Goal: Information Seeking & Learning: Learn about a topic

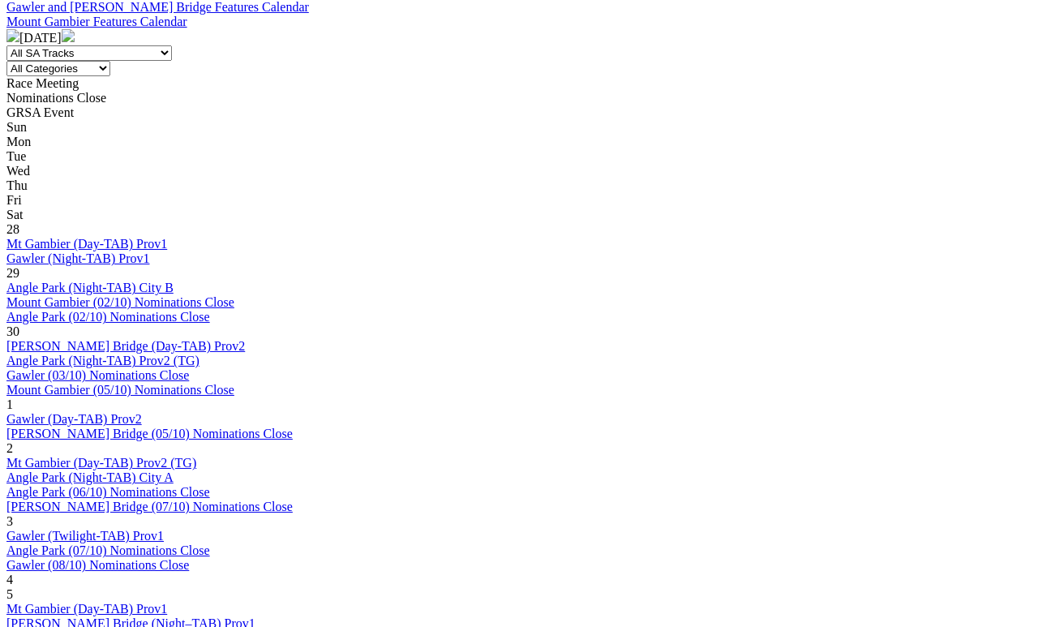
scroll to position [678, 0]
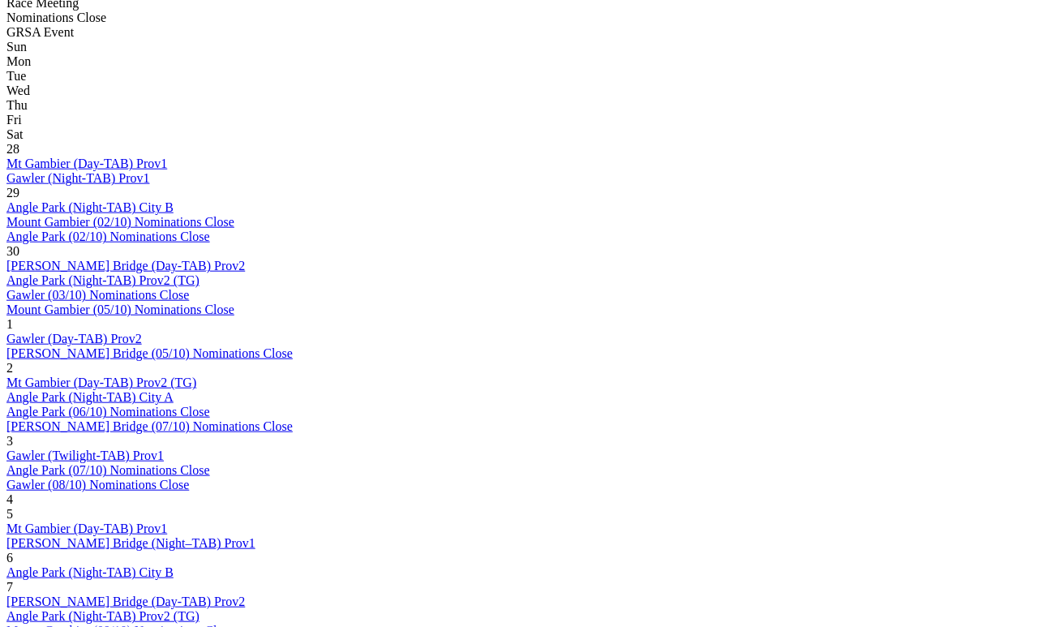
scroll to position [740, 0]
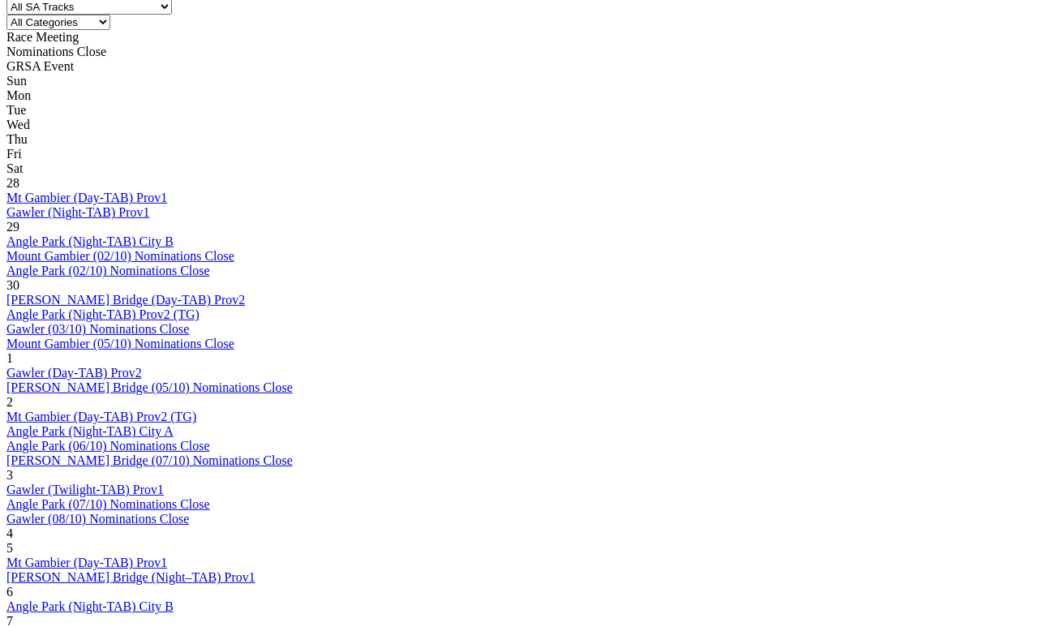
scroll to position [728, 0]
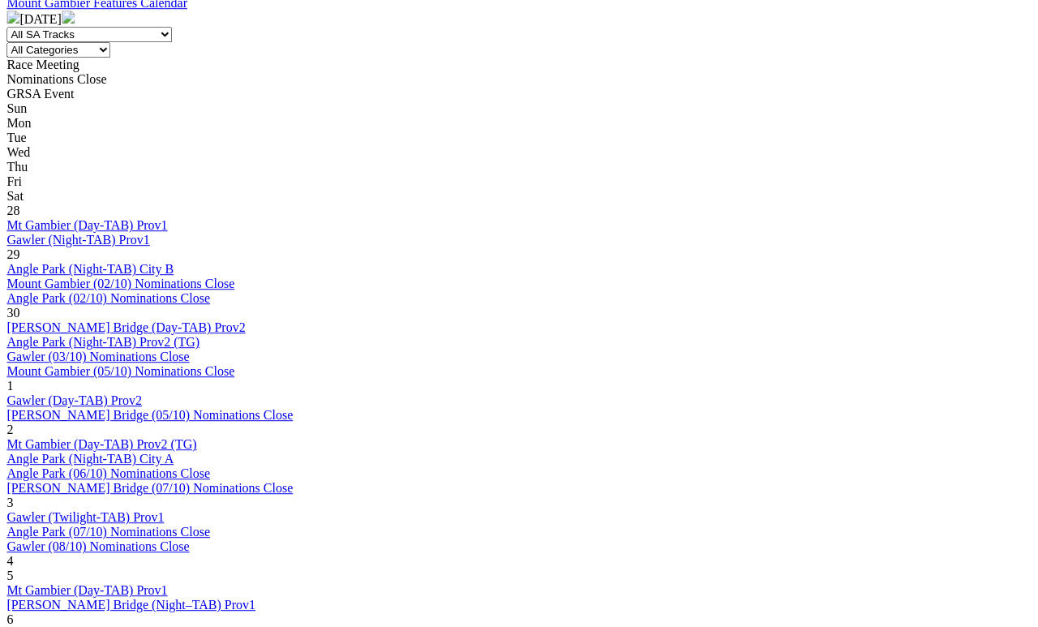
scroll to position [695, 9]
